Goal: Task Accomplishment & Management: Complete application form

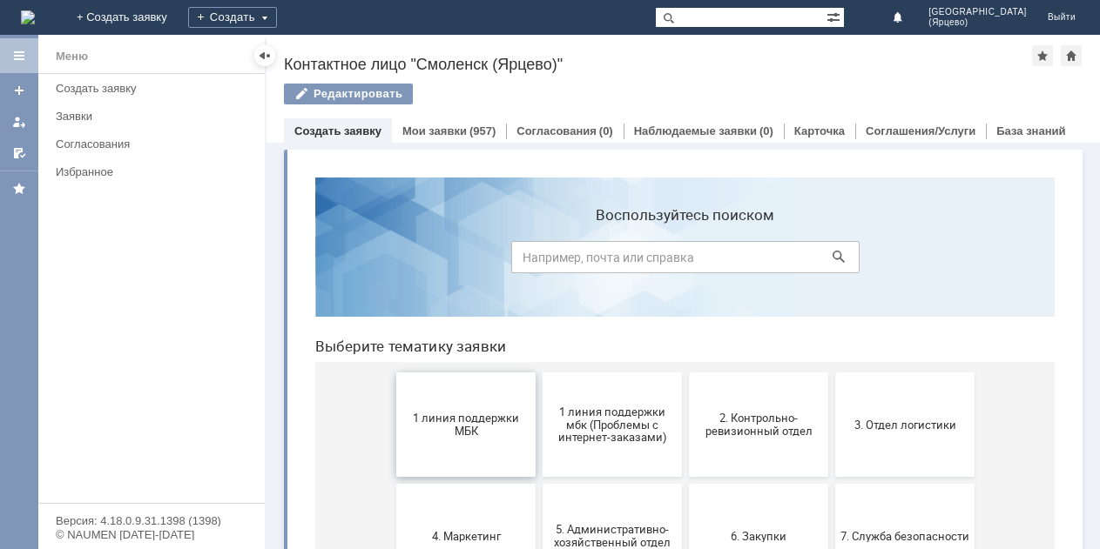
click at [448, 433] on span "1 линия поддержки МБК" at bounding box center [465, 425] width 129 height 26
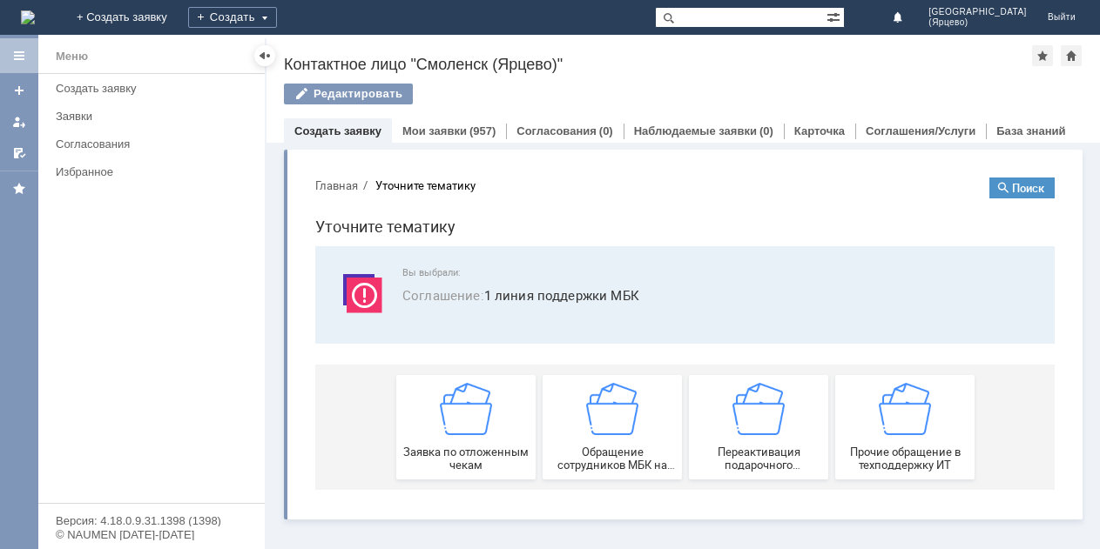
click at [448, 433] on img at bounding box center [466, 409] width 52 height 52
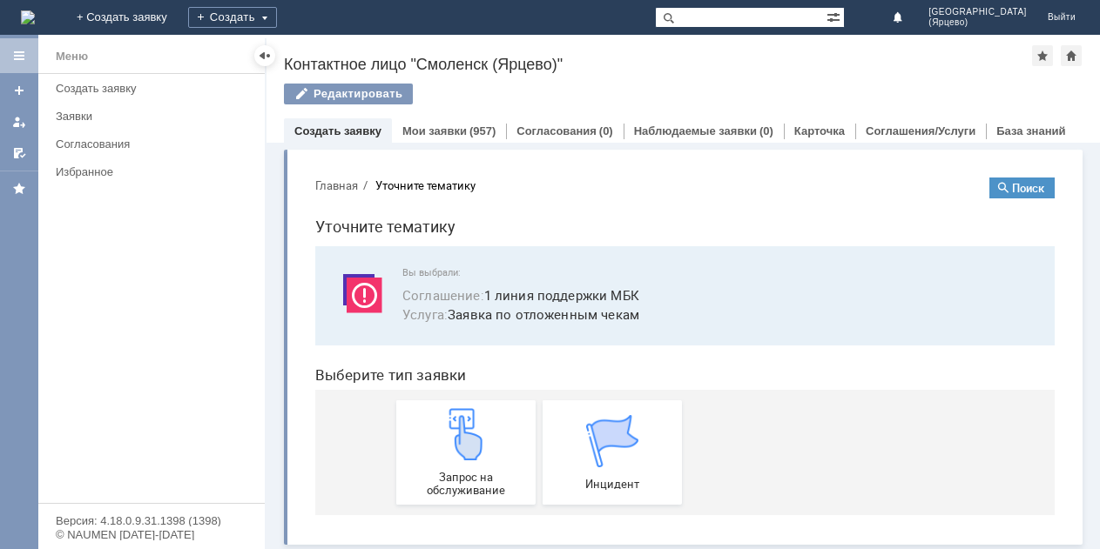
click at [448, 433] on img at bounding box center [466, 434] width 52 height 52
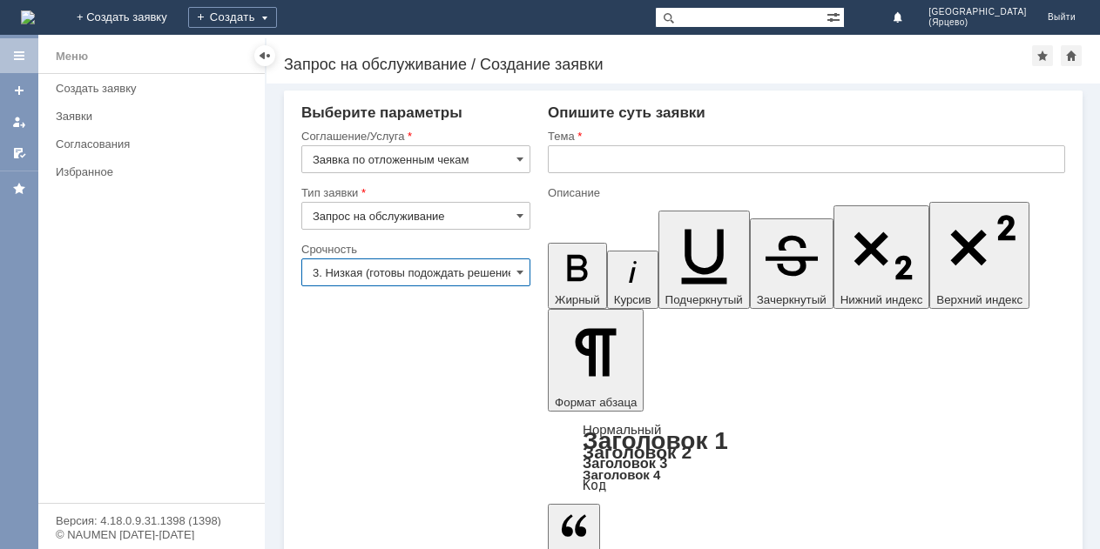
click at [480, 272] on input "3. Низкая (готовы подождать решение)" at bounding box center [415, 273] width 229 height 28
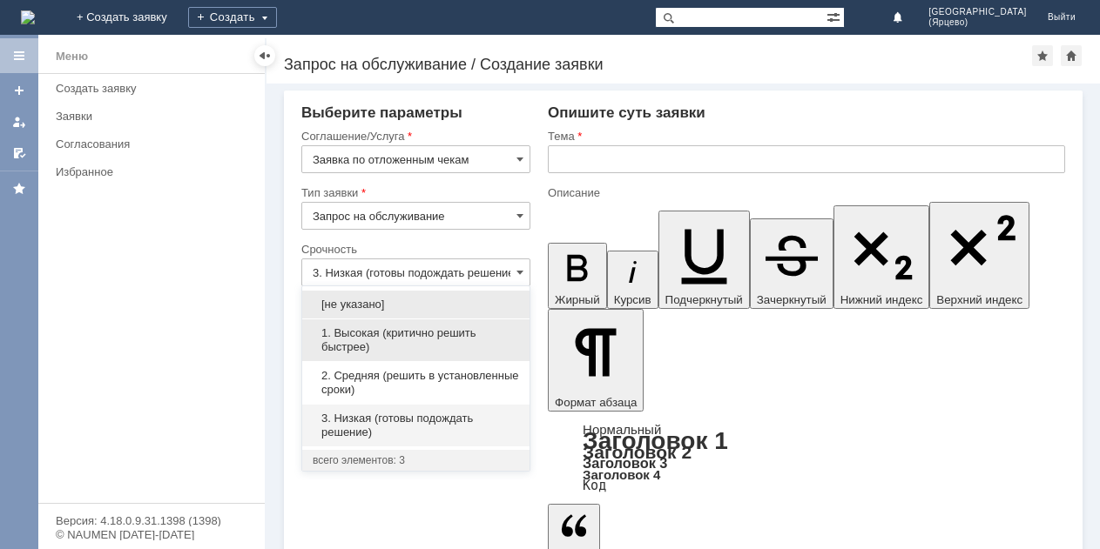
click at [406, 341] on span "1. Высокая (критично решить быстрее)" at bounding box center [416, 341] width 206 height 28
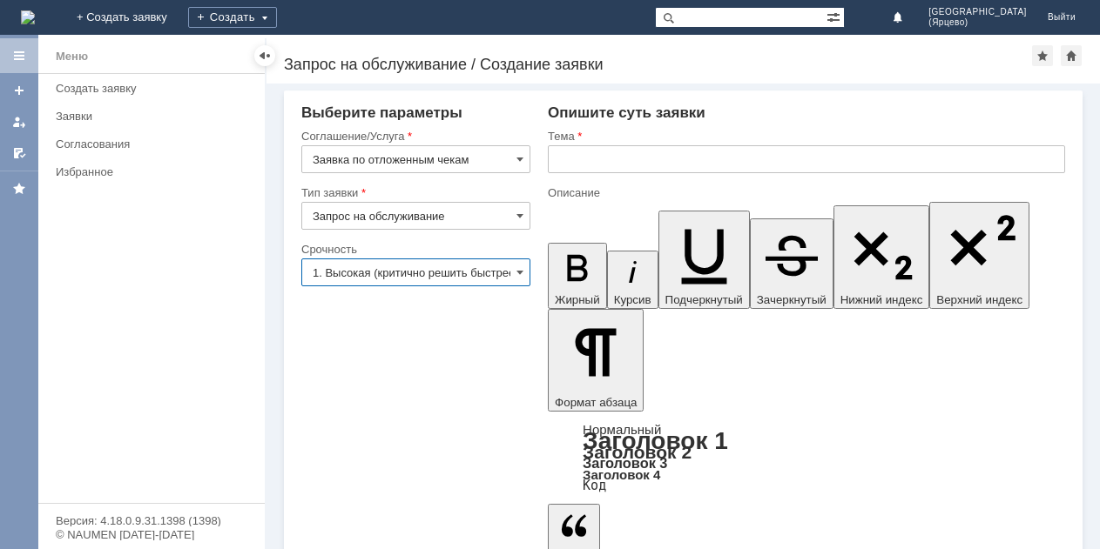
type input "1. Высокая (критично решить быстрее)"
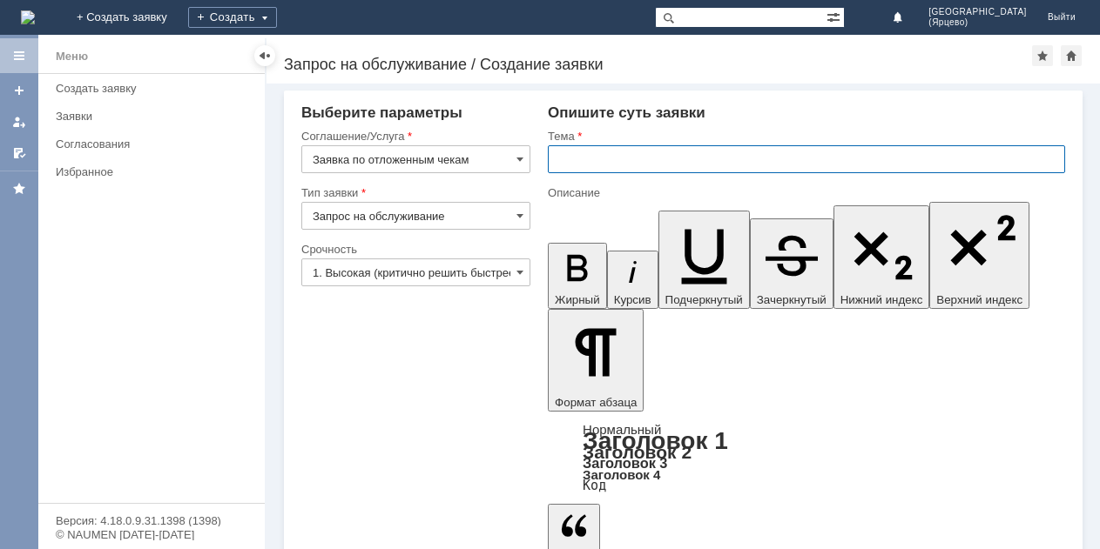
click at [640, 152] on input "text" at bounding box center [806, 159] width 517 height 28
type input "удалите отложенный чек"
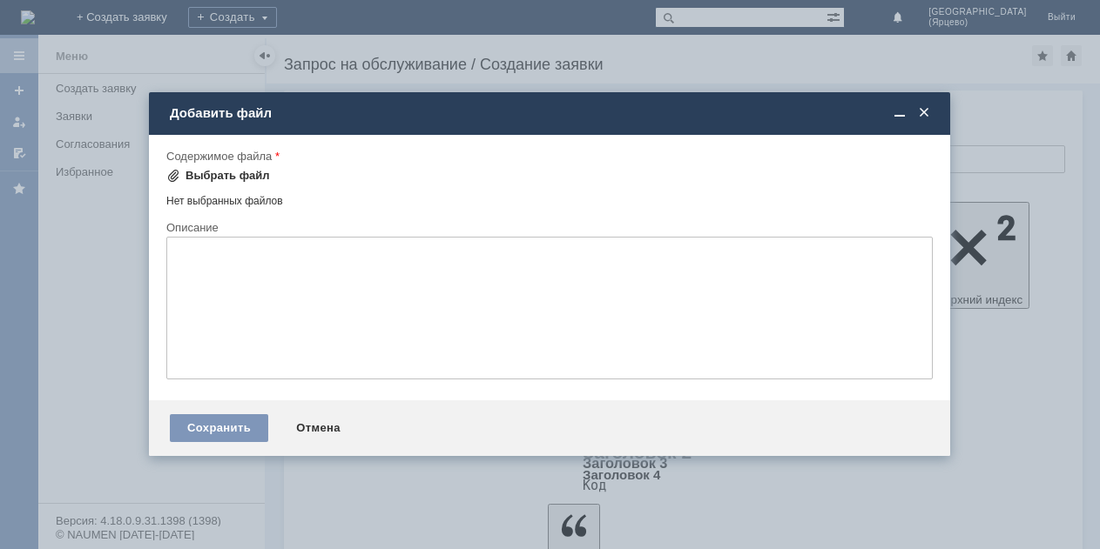
click at [169, 178] on span at bounding box center [173, 176] width 14 height 14
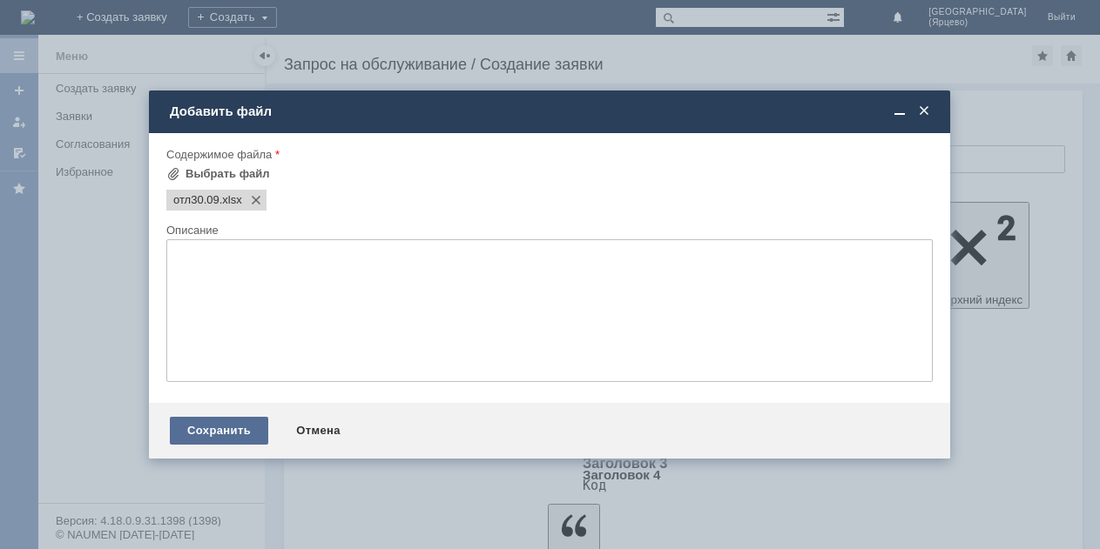
click at [238, 425] on div "Сохранить" at bounding box center [219, 431] width 98 height 28
